Goal: Task Accomplishment & Management: Use online tool/utility

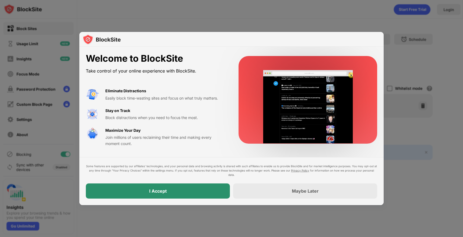
click at [205, 192] on div "I Accept" at bounding box center [158, 191] width 144 height 15
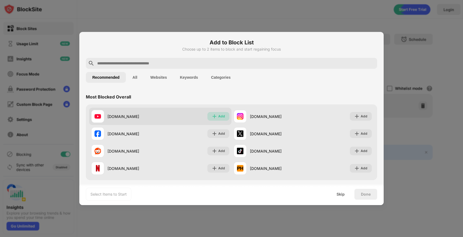
click at [221, 114] on div "Add" at bounding box center [221, 116] width 7 height 5
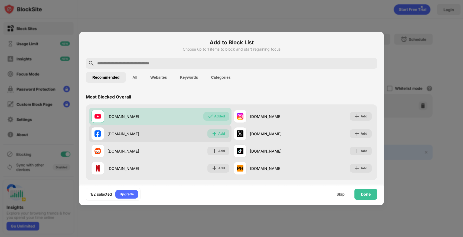
click at [220, 133] on div "Add" at bounding box center [221, 133] width 7 height 5
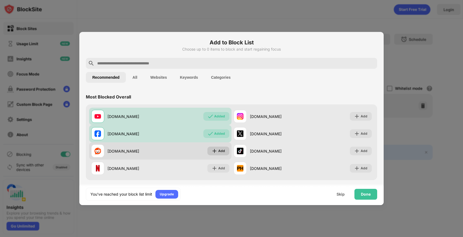
click at [224, 152] on div "Add" at bounding box center [221, 150] width 7 height 5
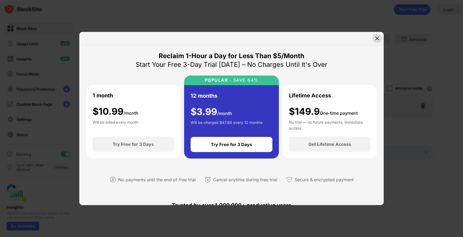
click at [378, 40] on img at bounding box center [377, 38] width 5 height 5
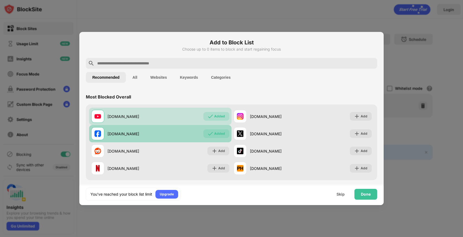
click at [219, 133] on div "Added" at bounding box center [219, 133] width 11 height 5
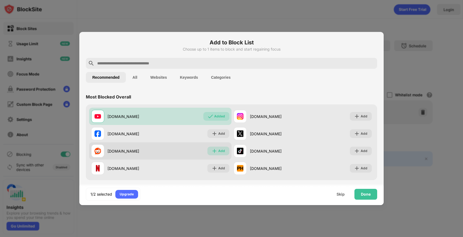
click at [224, 152] on div "Add" at bounding box center [221, 150] width 7 height 5
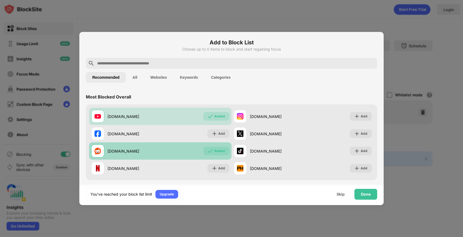
click at [223, 152] on div "Added" at bounding box center [219, 150] width 11 height 5
